Goal: Information Seeking & Learning: Learn about a topic

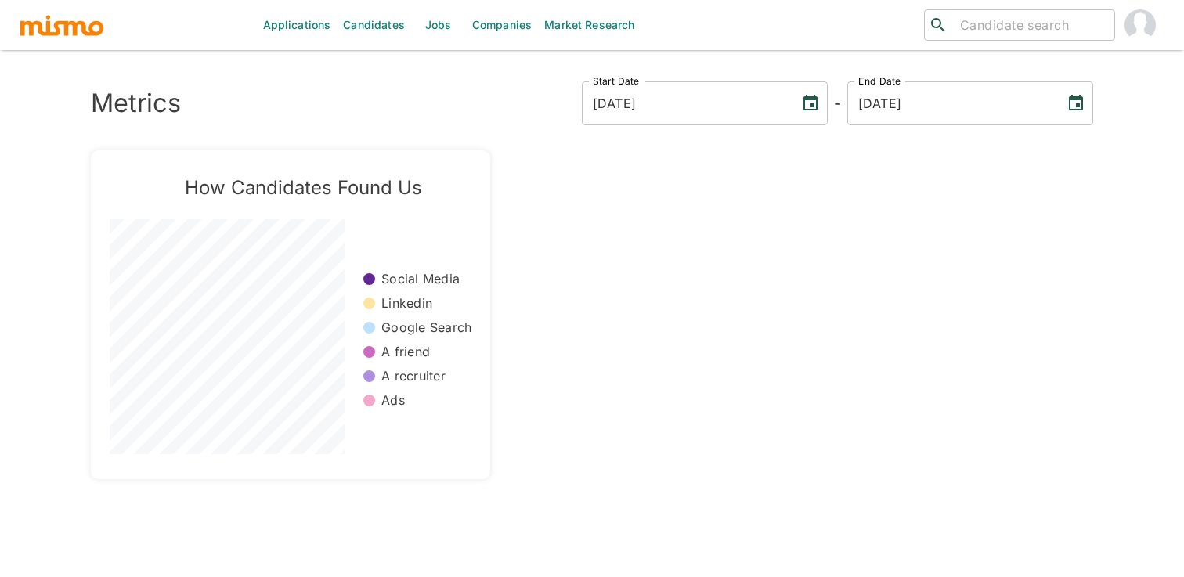
click at [442, 20] on link "Jobs" at bounding box center [438, 25] width 55 height 50
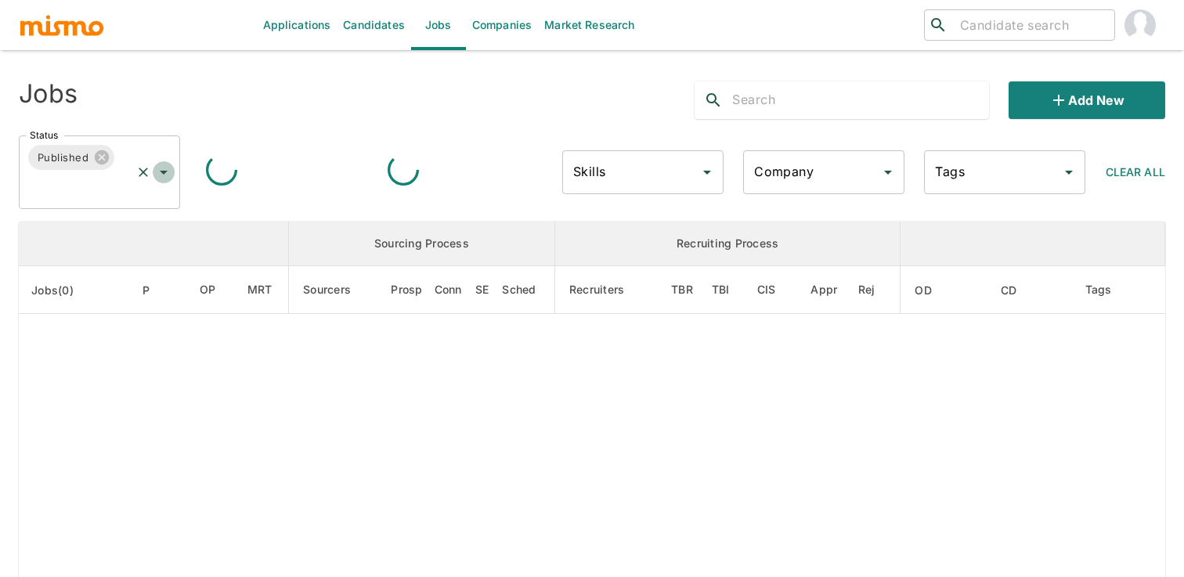
click at [166, 168] on icon "Open" at bounding box center [163, 172] width 19 height 19
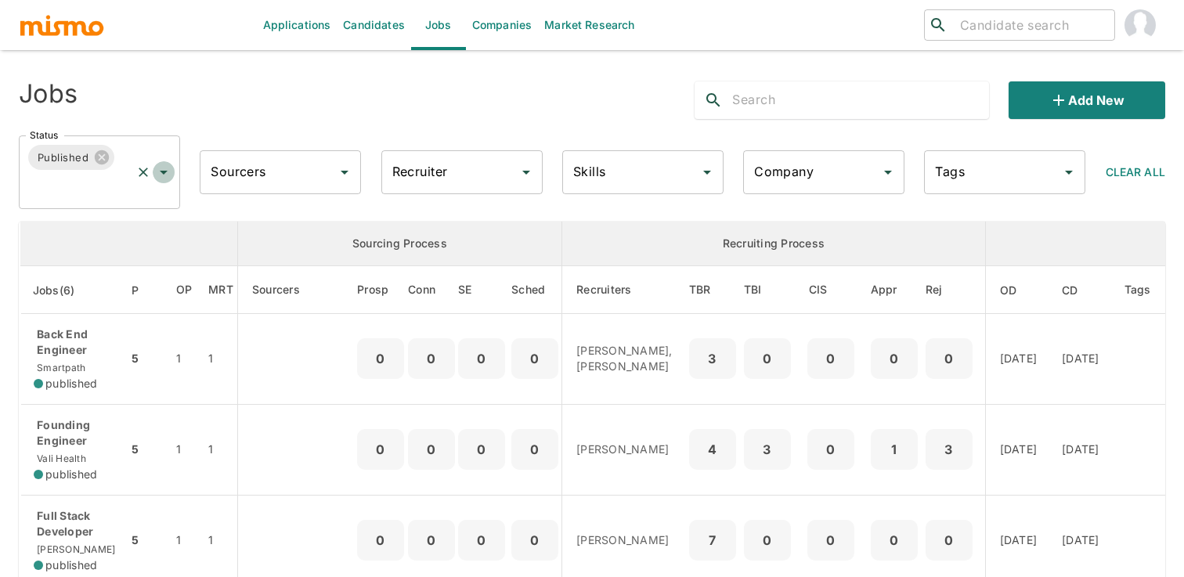
click at [162, 171] on icon "Open" at bounding box center [164, 173] width 8 height 4
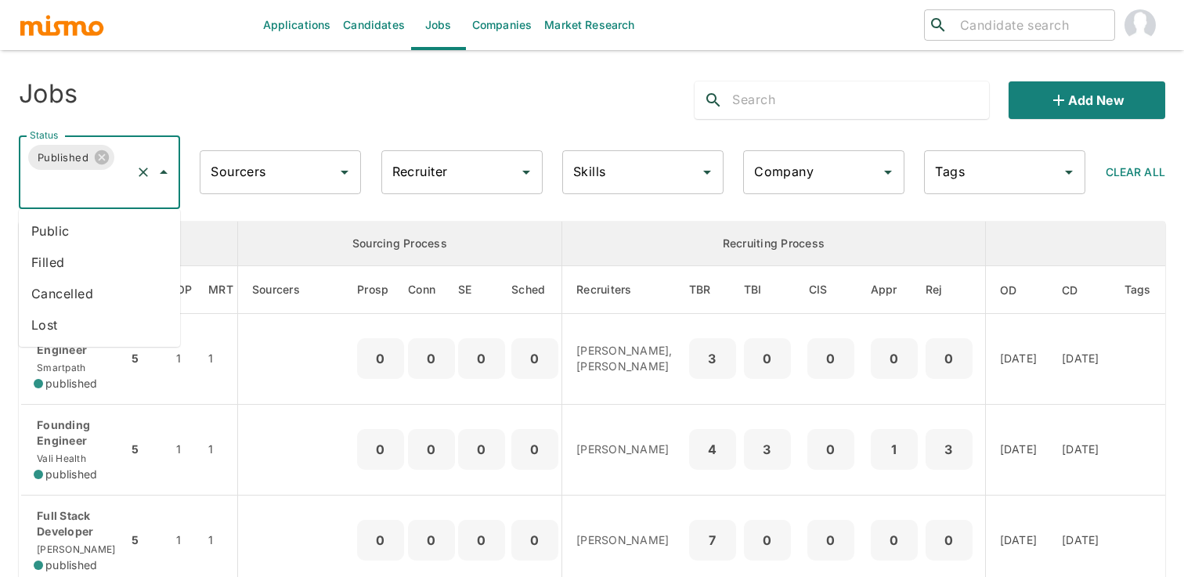
click at [122, 232] on li "Public" at bounding box center [99, 230] width 161 height 31
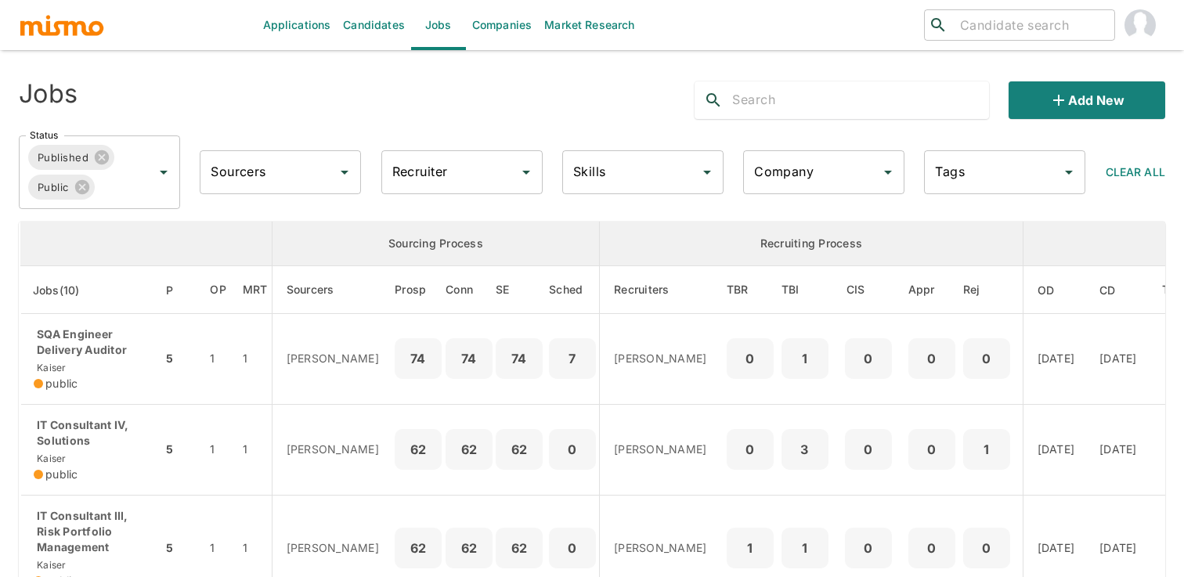
click at [492, 170] on input "Recruiter" at bounding box center [450, 172] width 124 height 30
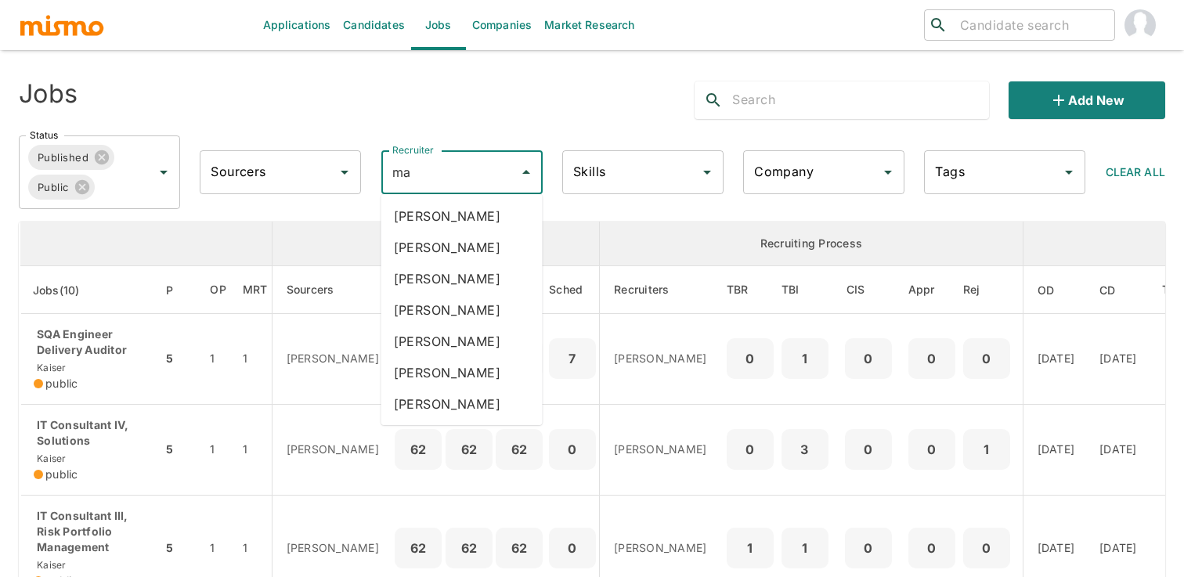
type input "mai"
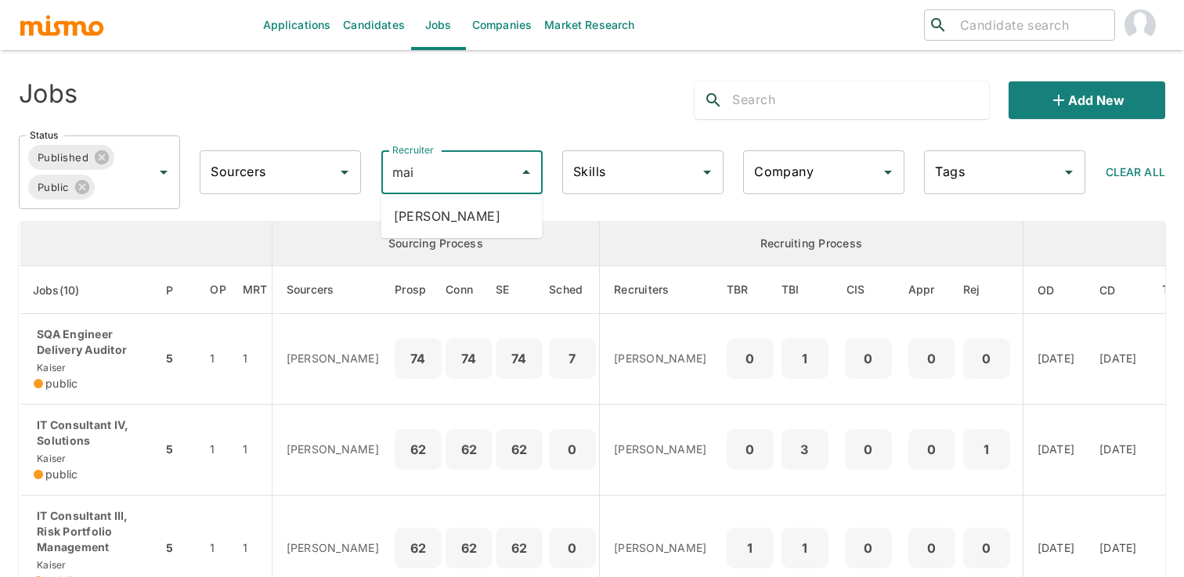
click at [494, 206] on li "[PERSON_NAME]" at bounding box center [461, 215] width 161 height 31
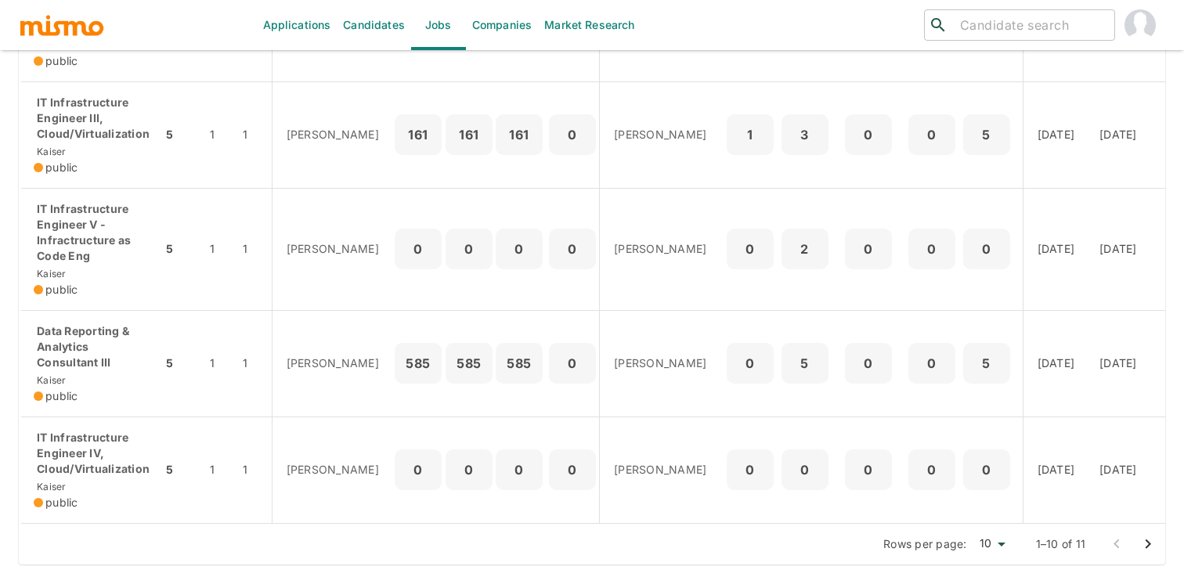
scroll to position [827, 0]
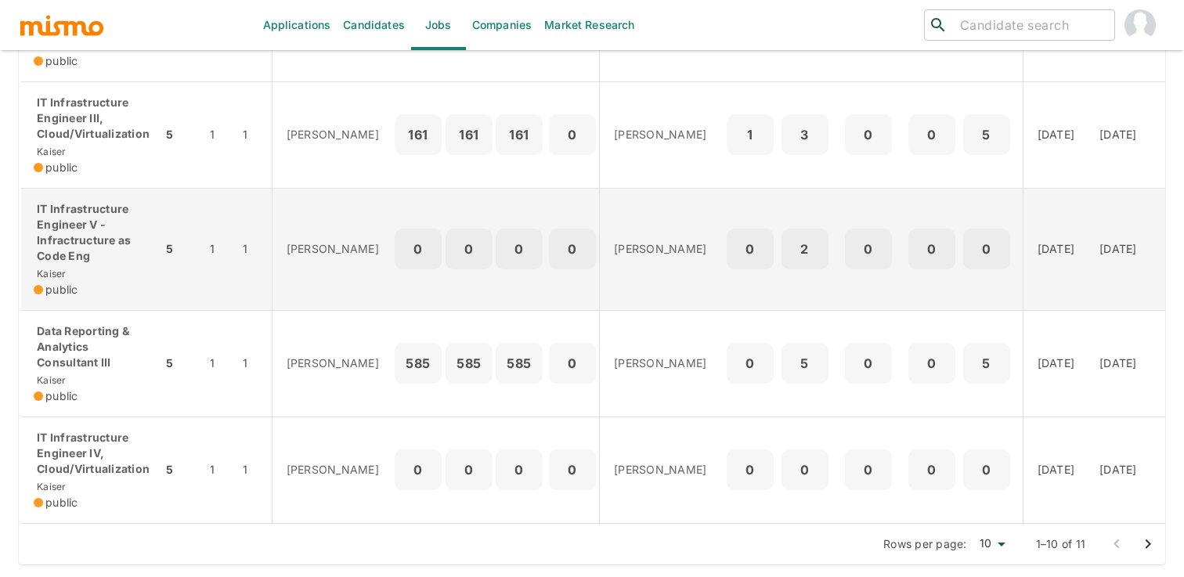
click at [304, 257] on p "[PERSON_NAME]" at bounding box center [335, 249] width 96 height 16
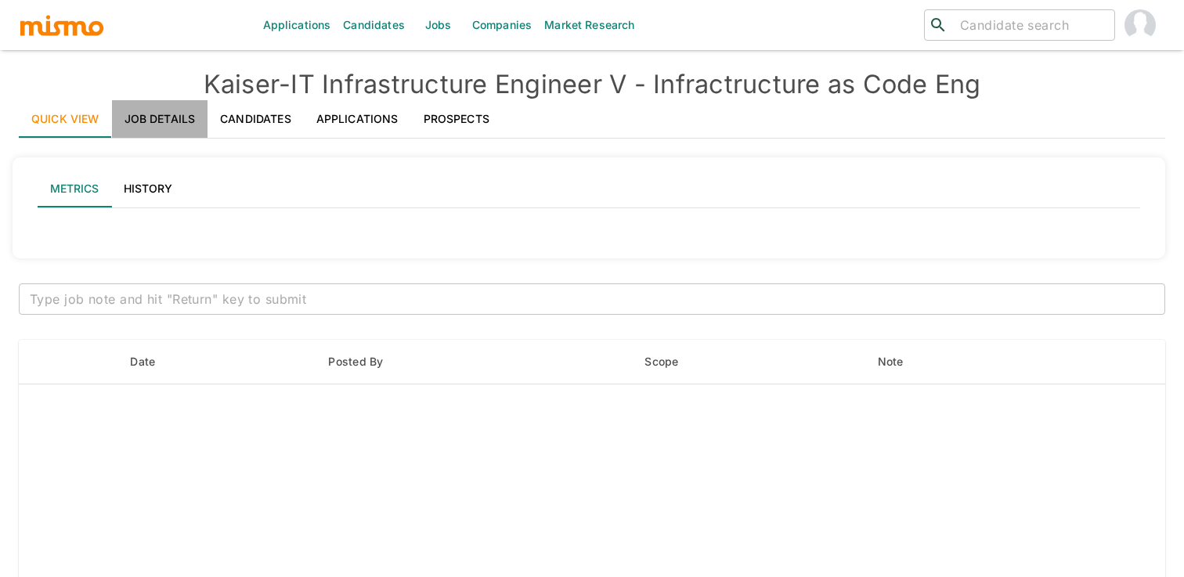
click at [156, 101] on link "Job Details" at bounding box center [160, 119] width 96 height 38
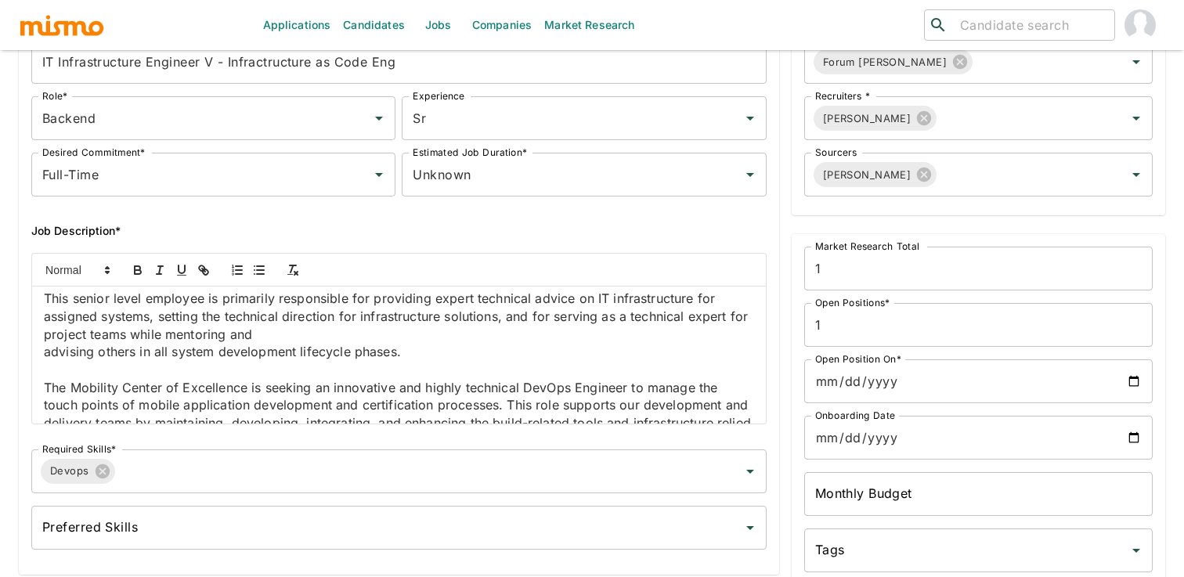
scroll to position [47, 0]
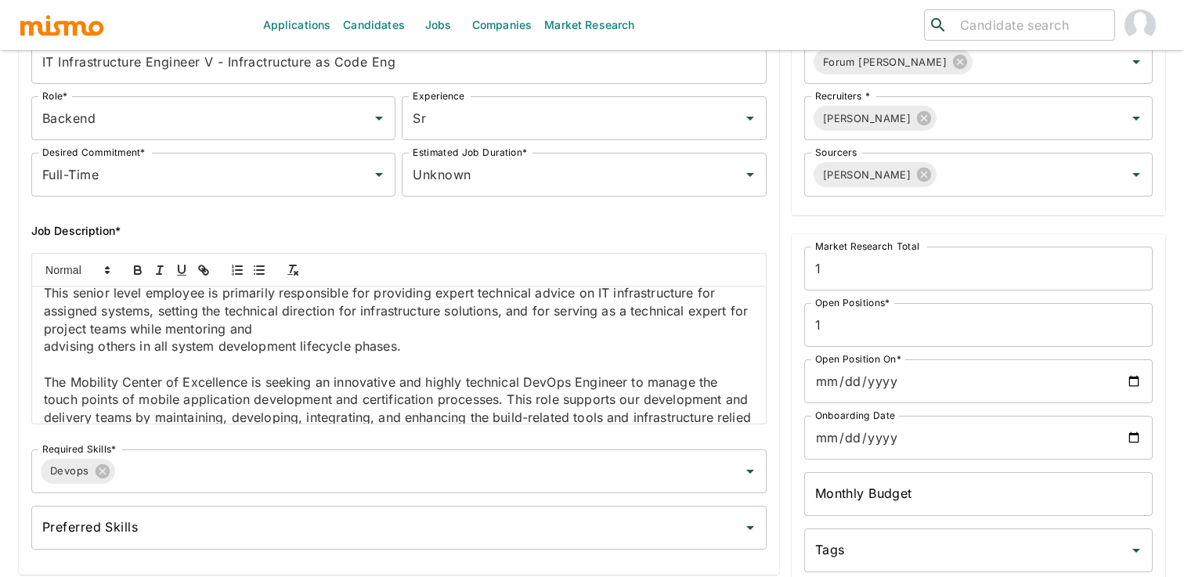
click at [331, 333] on p "This senior level employee is primarily responsible for providing expert techni…" at bounding box center [399, 310] width 710 height 53
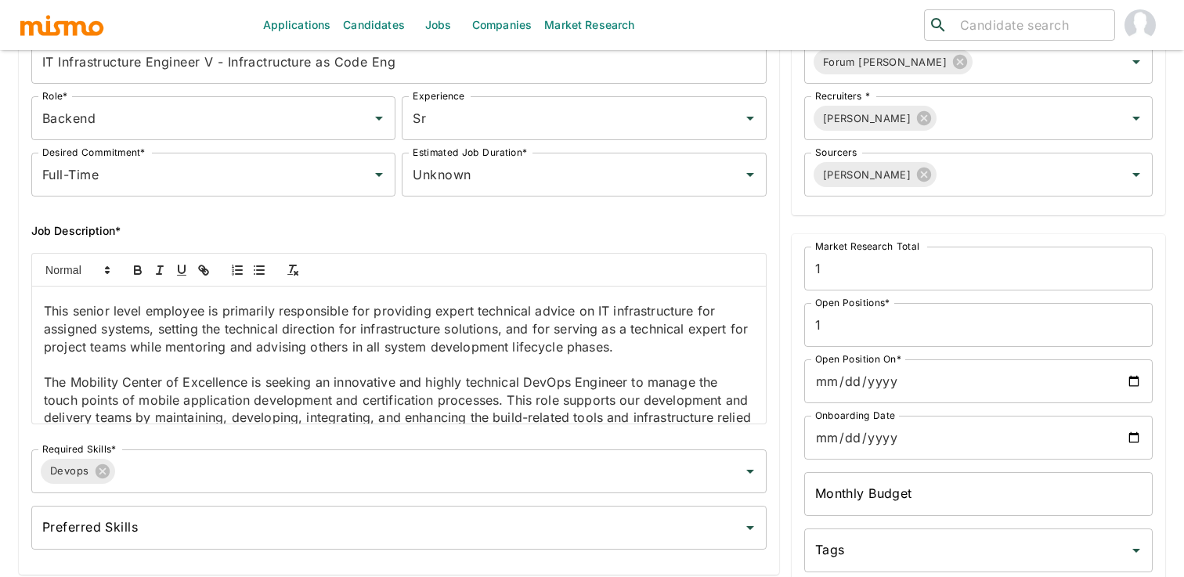
scroll to position [31, 0]
click at [395, 359] on p at bounding box center [399, 362] width 710 height 18
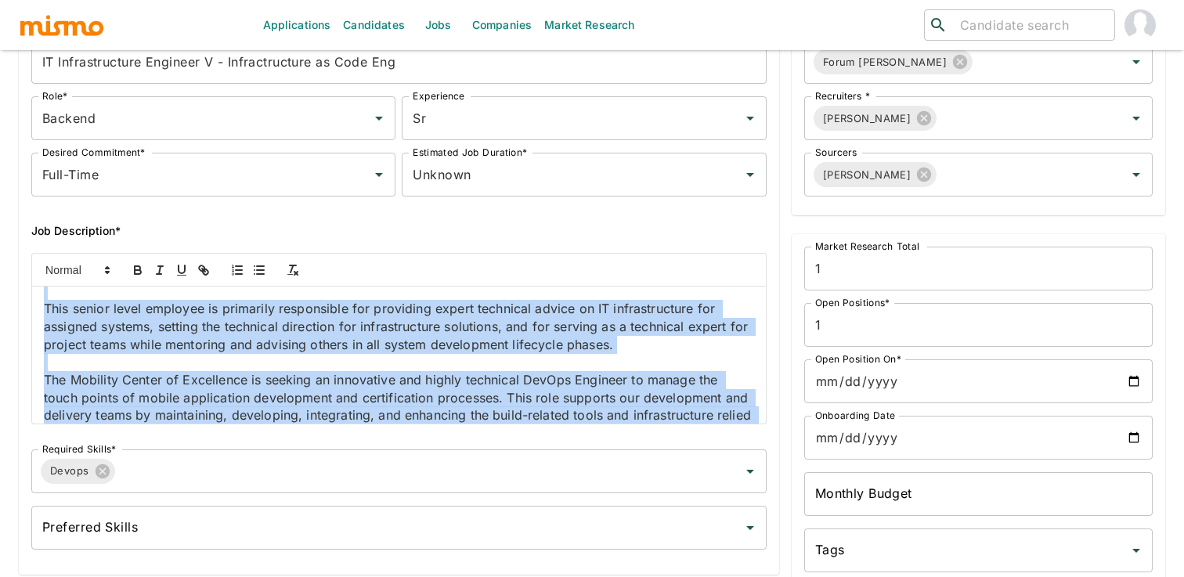
copy div "Job Summary This senior level employee is primarily responsible for providing e…"
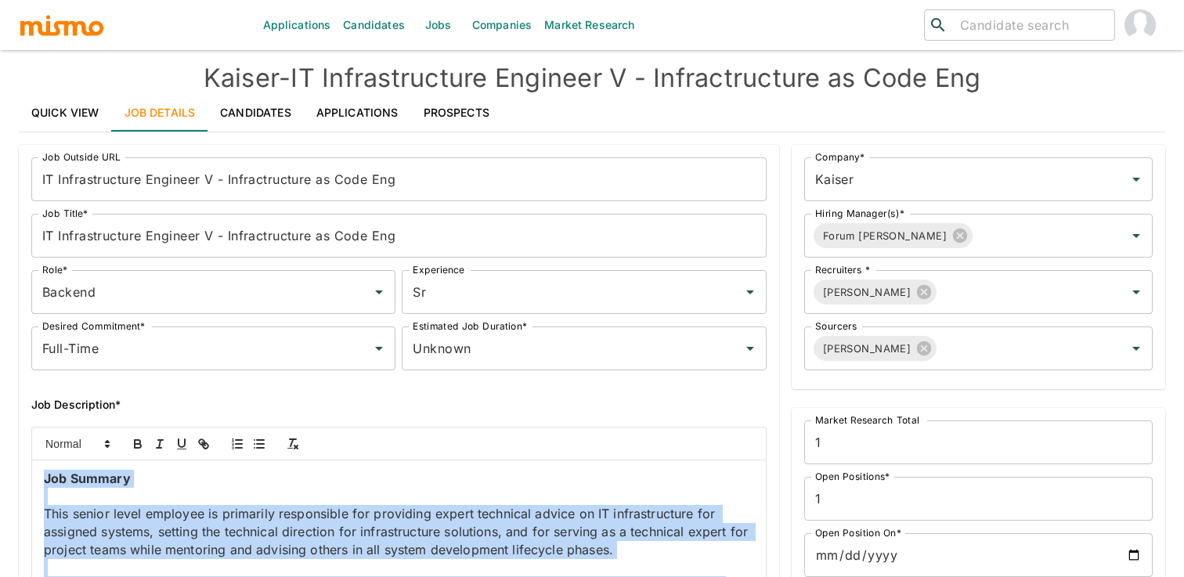
scroll to position [0, 0]
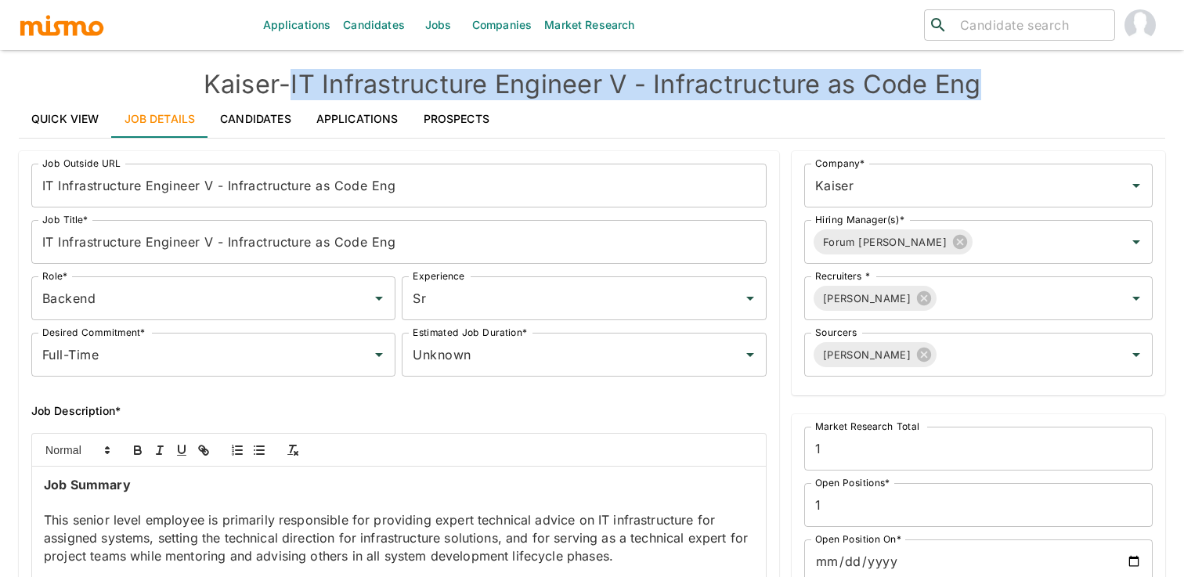
drag, startPoint x: 990, startPoint y: 87, endPoint x: 299, endPoint y: 88, distance: 691.3
click at [299, 88] on h4 "[PERSON_NAME] - IT Infrastructure Engineer V - Infractructure as Code Eng" at bounding box center [592, 84] width 1146 height 31
copy h4 "IT Infrastructure Engineer V - Infractructure as Code Eng"
